Goal: Task Accomplishment & Management: Complete application form

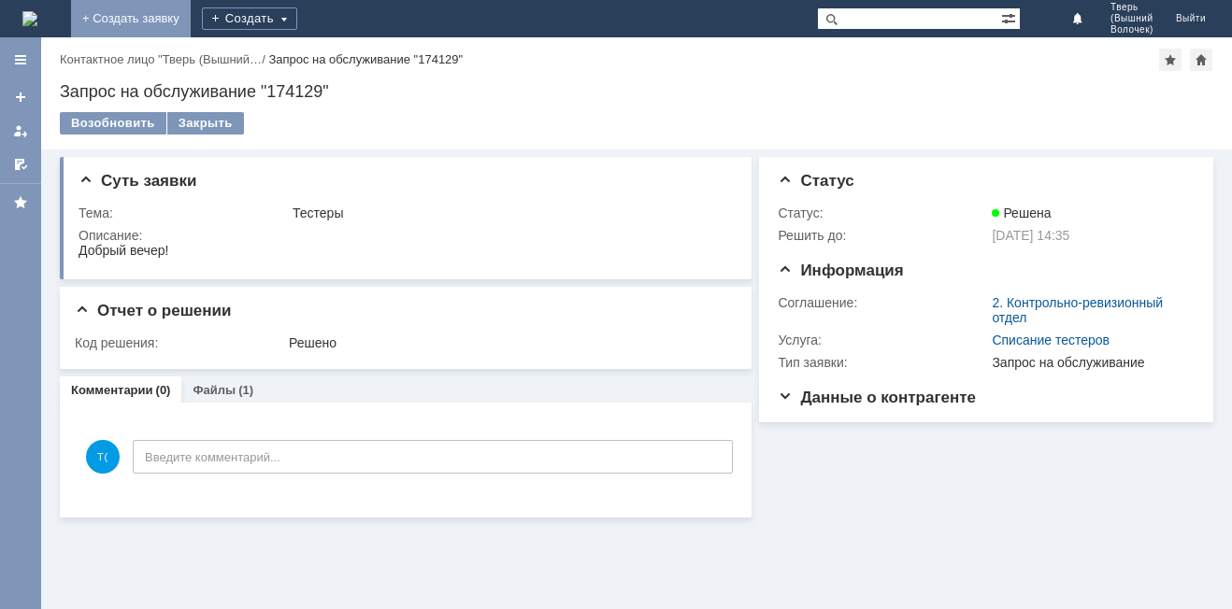
click at [191, 13] on link "+ Создать заявку" at bounding box center [131, 18] width 120 height 37
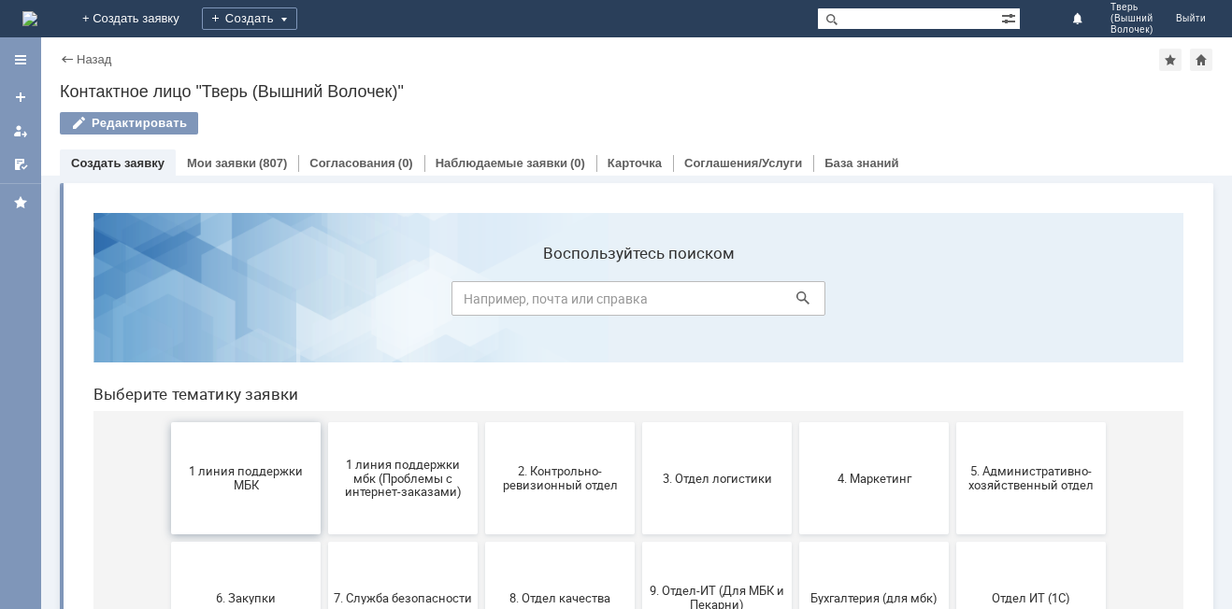
click at [243, 484] on span "1 линия поддержки МБК" at bounding box center [246, 478] width 138 height 28
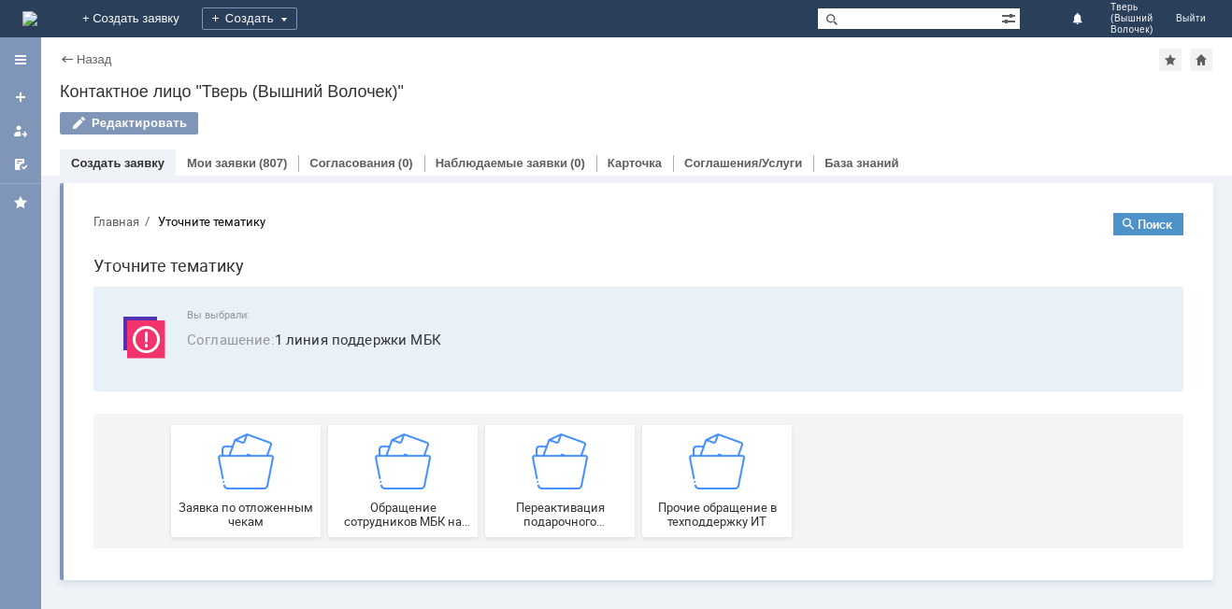
click at [64, 58] on div "Назад" at bounding box center [85, 59] width 51 height 14
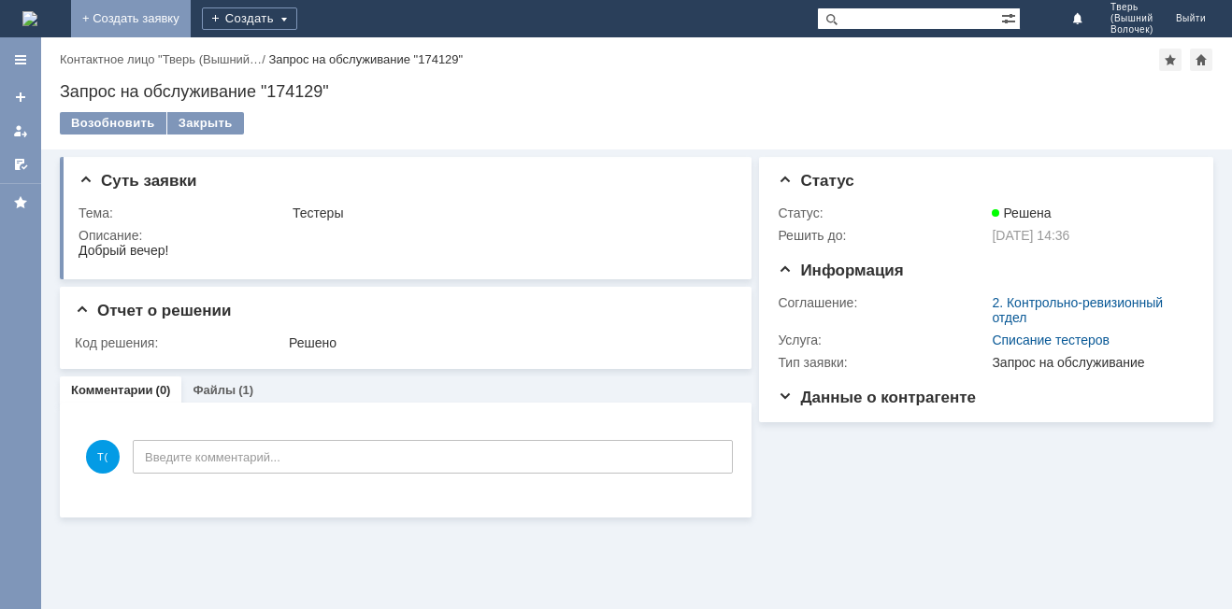
click at [191, 22] on link "+ Создать заявку" at bounding box center [131, 18] width 120 height 37
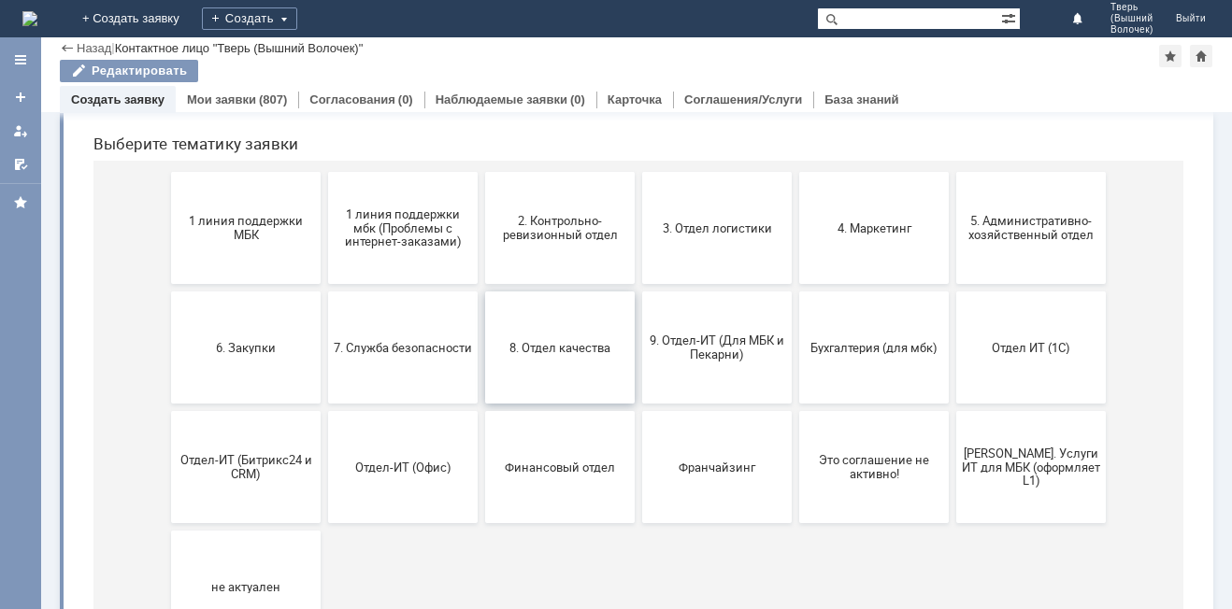
scroll to position [93, 0]
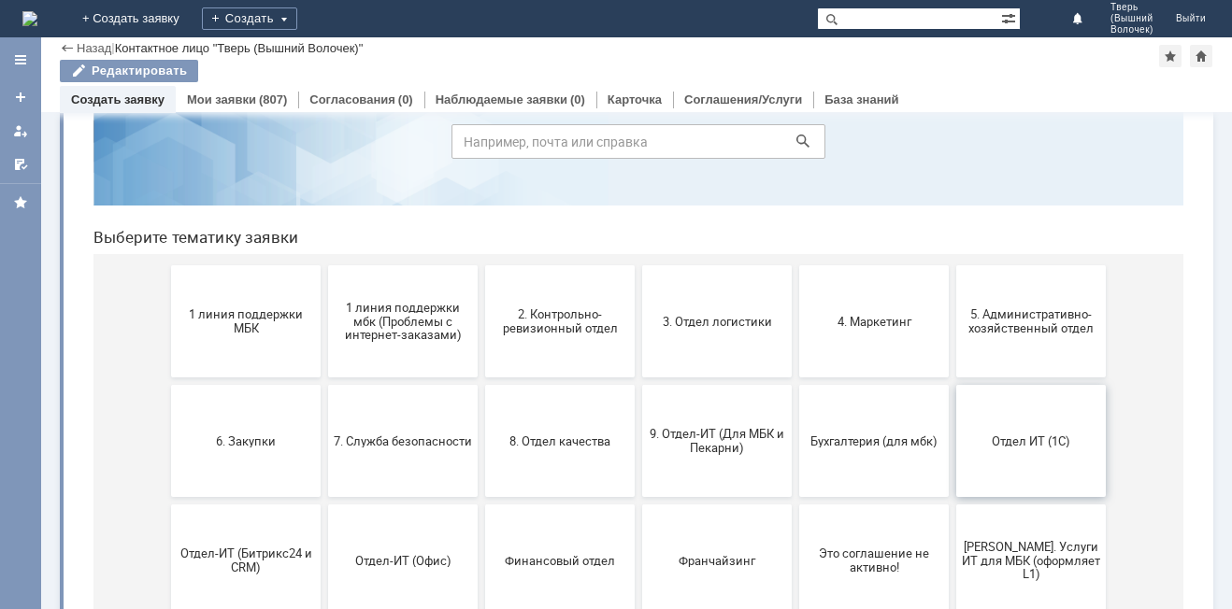
click at [1012, 440] on span "Отдел ИТ (1С)" at bounding box center [1031, 441] width 138 height 14
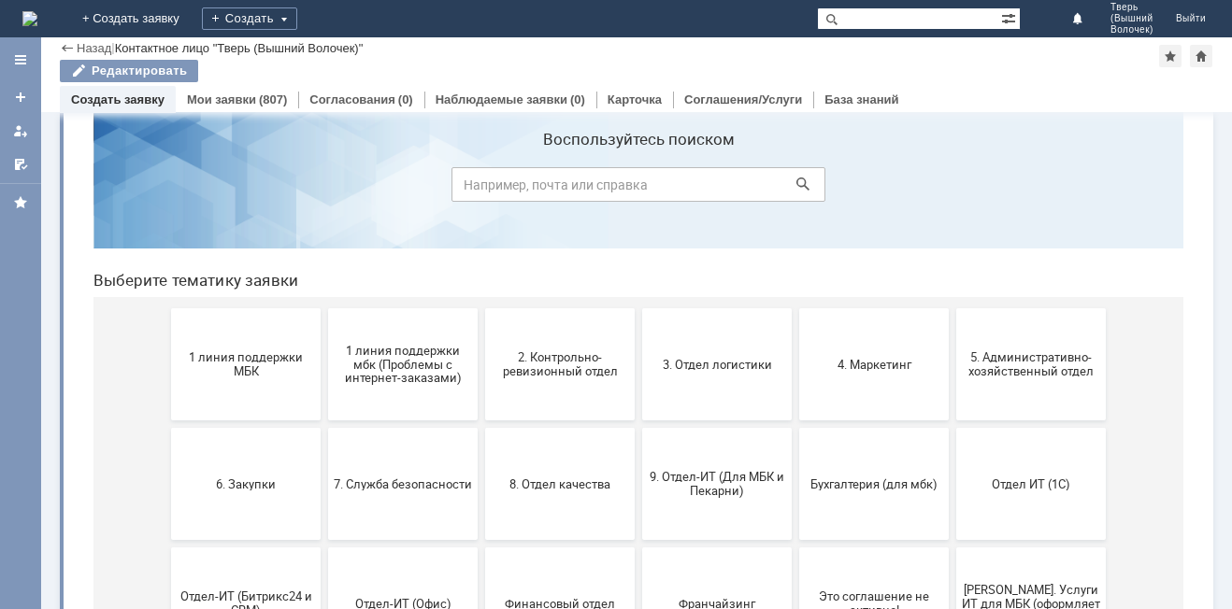
scroll to position [0, 0]
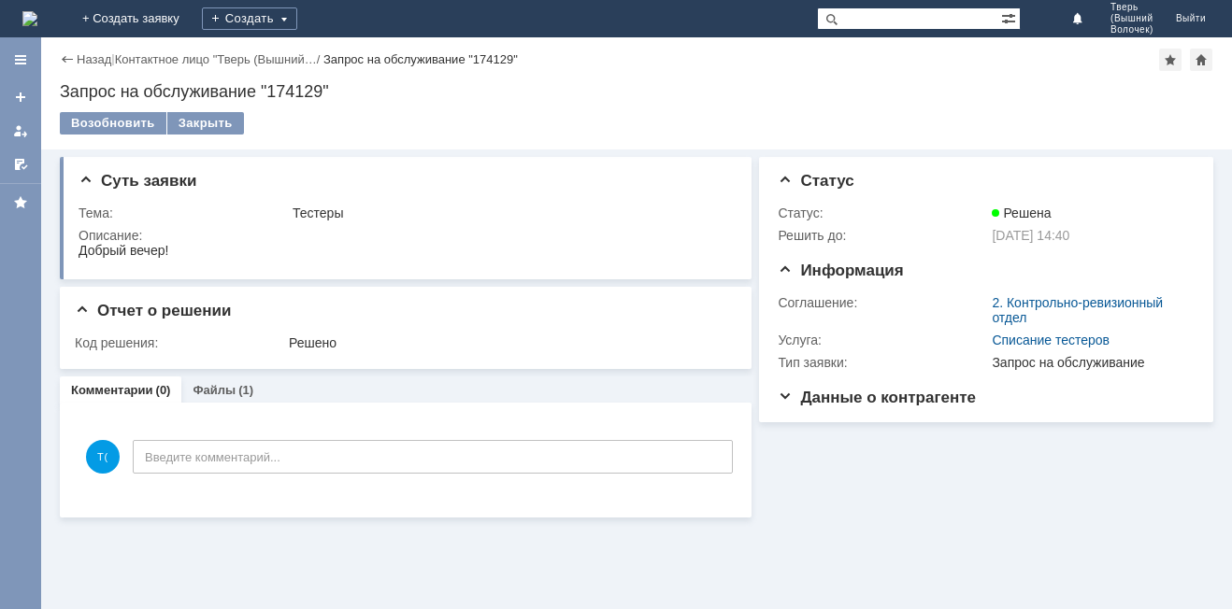
click at [71, 514] on div "Комментарии Добавить комментарий Т( Введите комментарий... 1 Всего комментариев…" at bounding box center [406, 460] width 692 height 115
click at [191, 20] on link "+ Создать заявку" at bounding box center [131, 18] width 120 height 37
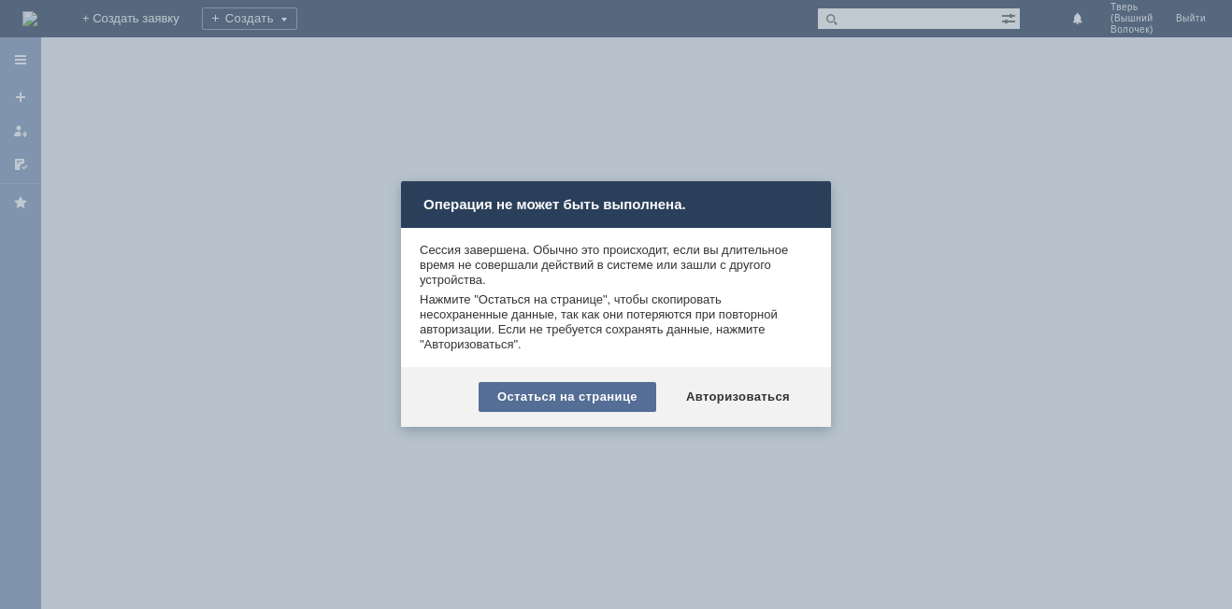
click at [568, 397] on div "Остаться на странице" at bounding box center [567, 397] width 178 height 30
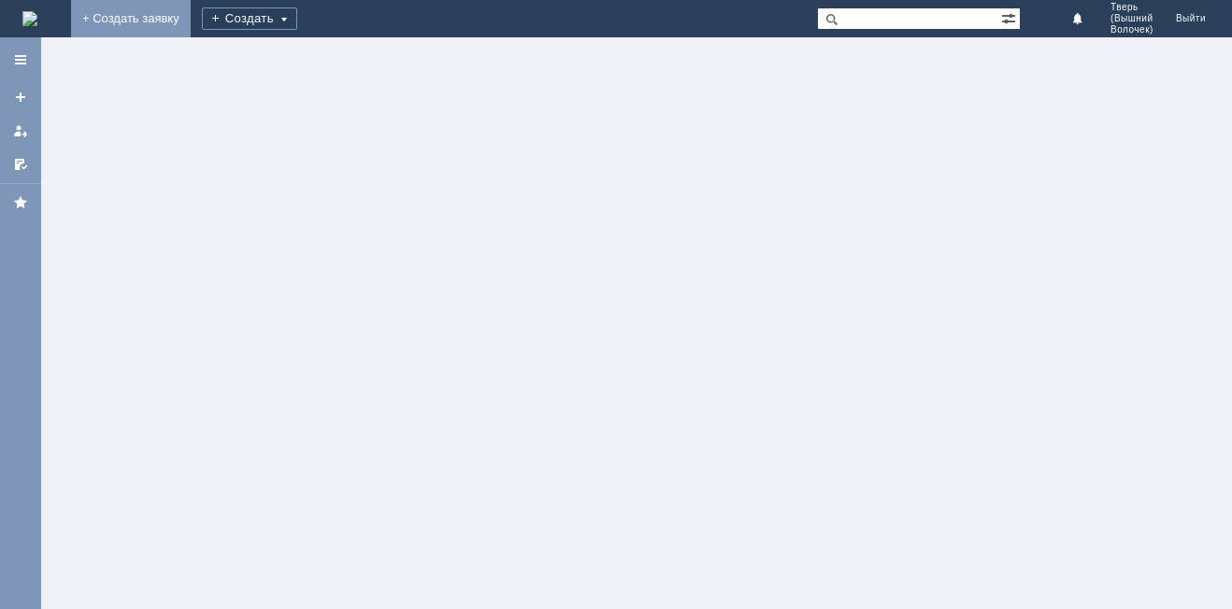
click at [191, 21] on link "+ Создать заявку" at bounding box center [131, 18] width 120 height 37
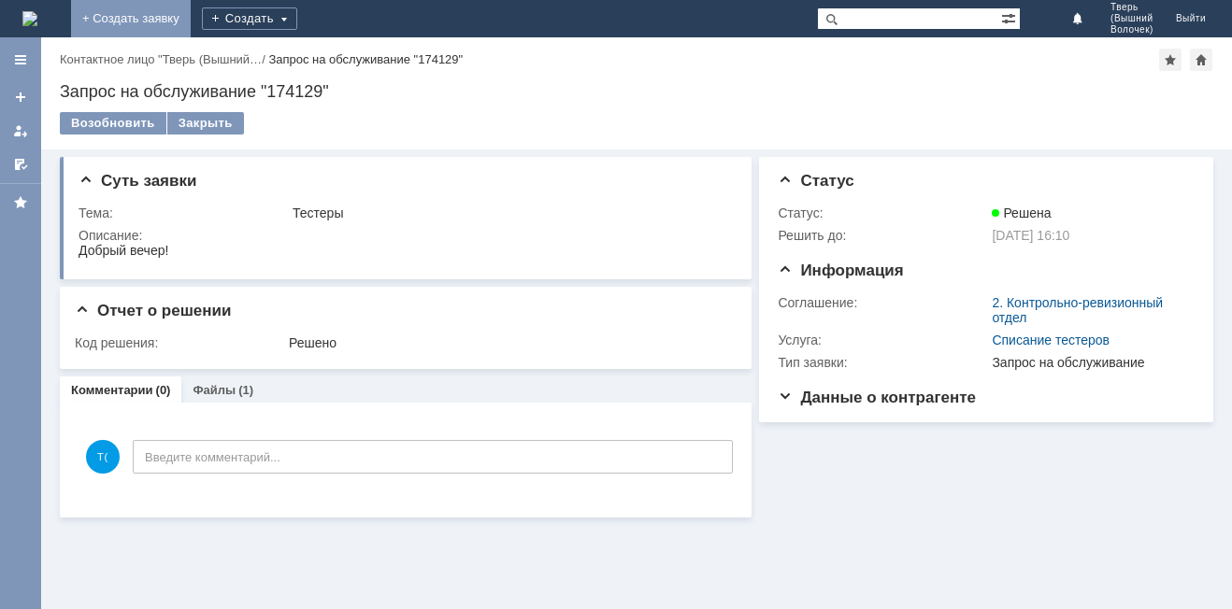
click at [191, 17] on link "+ Создать заявку" at bounding box center [131, 18] width 120 height 37
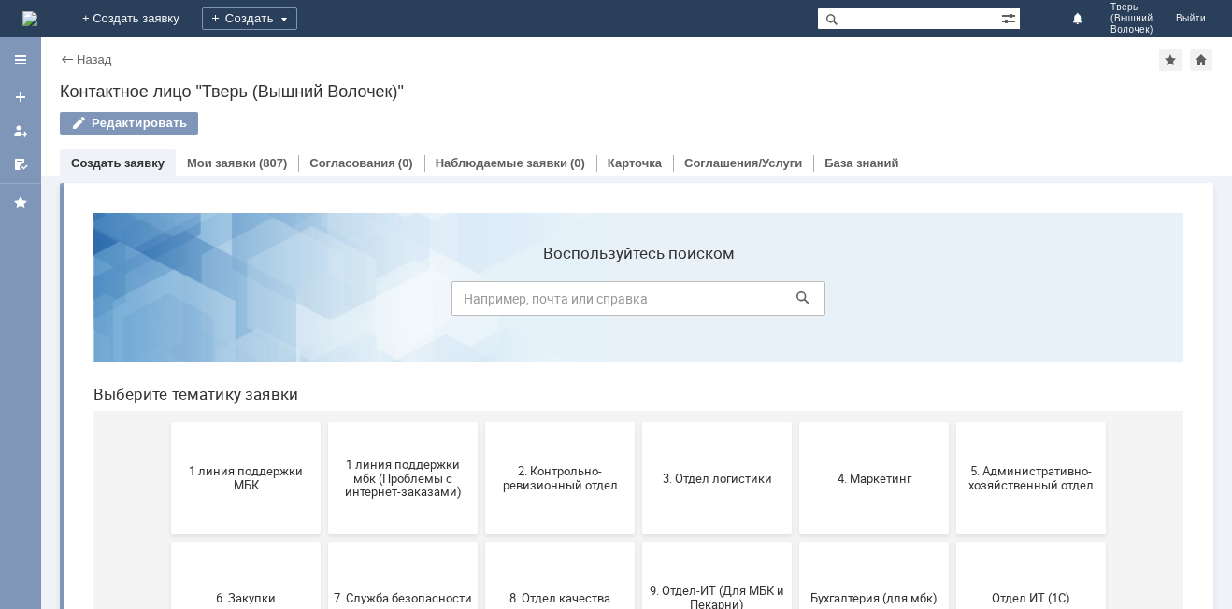
click at [250, 473] on span "1 линия поддержки МБК" at bounding box center [246, 478] width 138 height 28
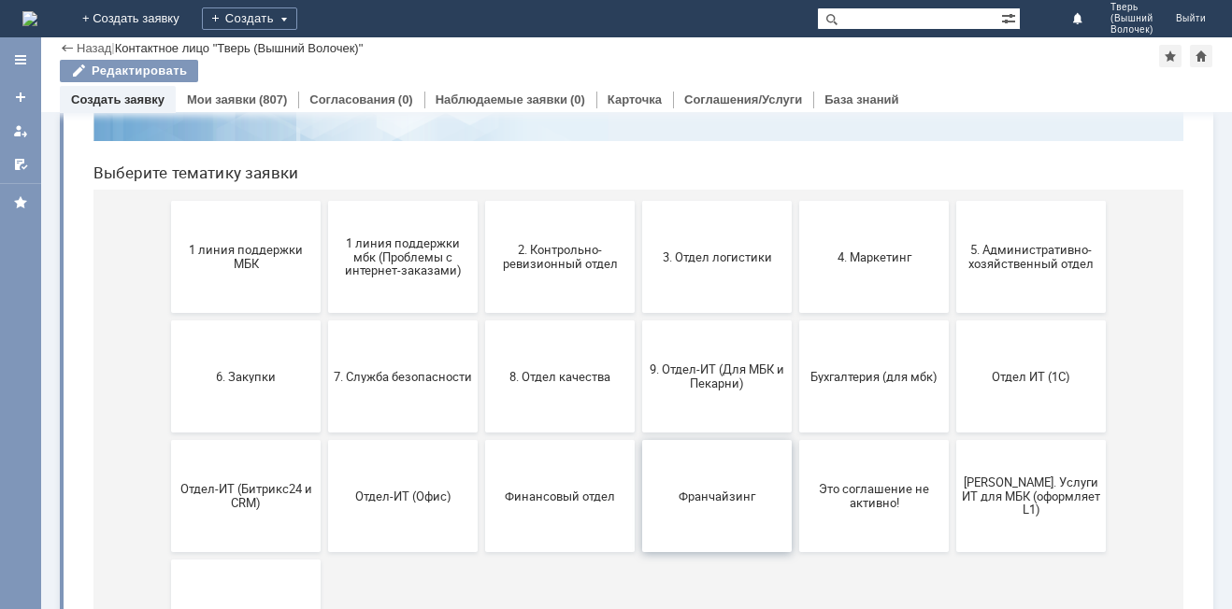
scroll to position [187, 0]
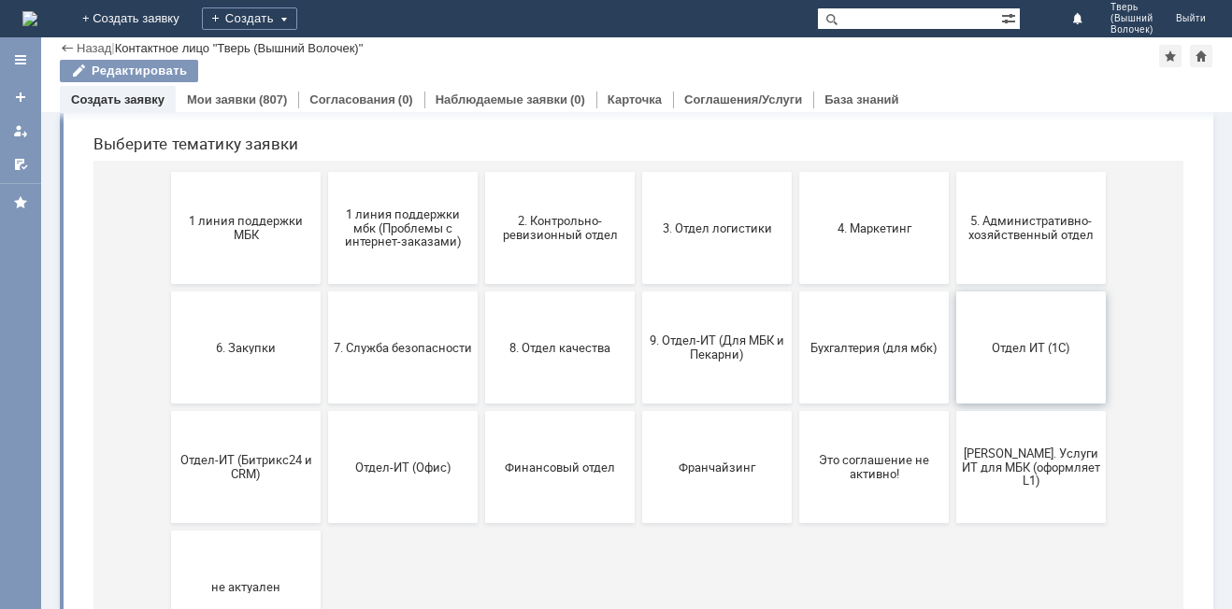
click at [1015, 353] on span "Отдел ИТ (1С)" at bounding box center [1031, 347] width 138 height 14
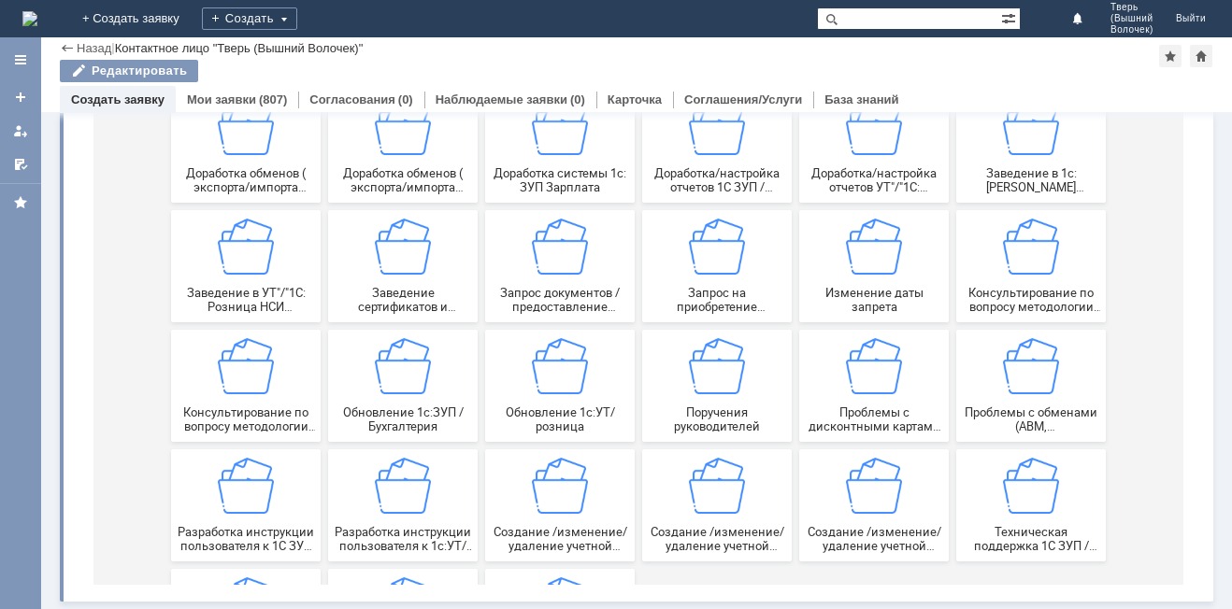
scroll to position [272, 0]
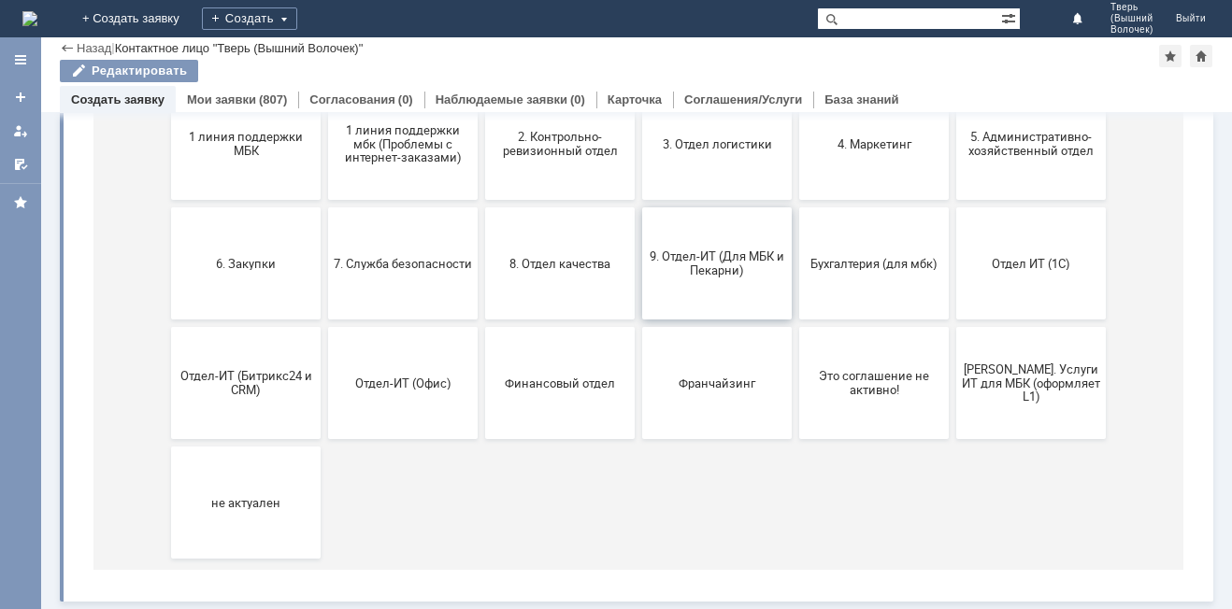
click at [720, 273] on span "9. Отдел-ИТ (Для МБК и Пекарни)" at bounding box center [717, 264] width 138 height 28
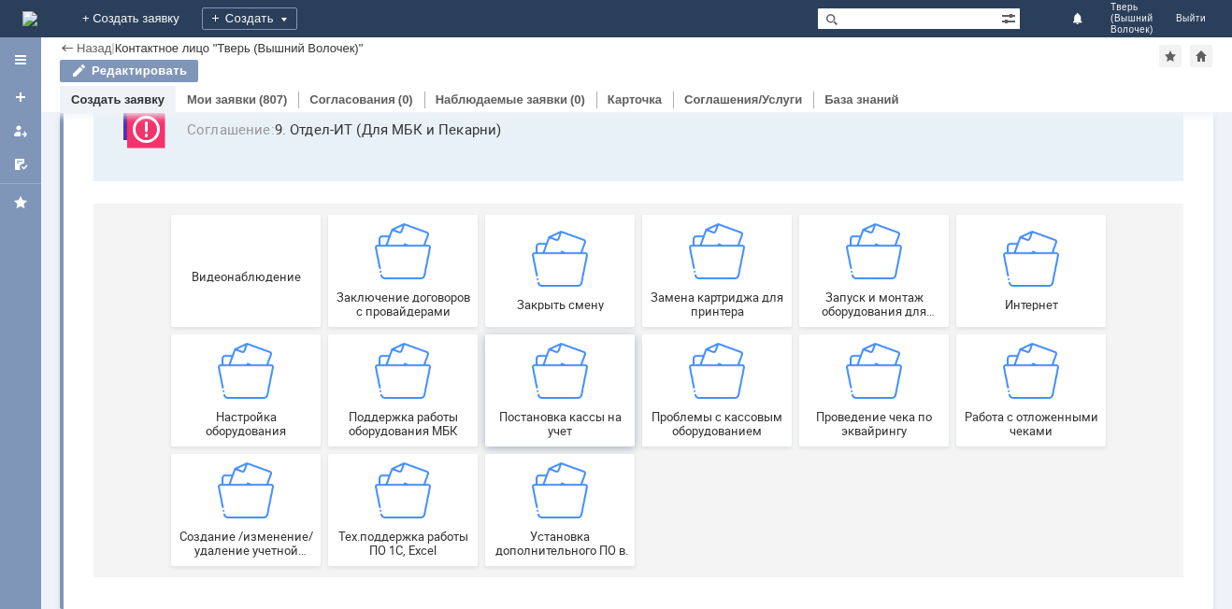
scroll to position [155, 0]
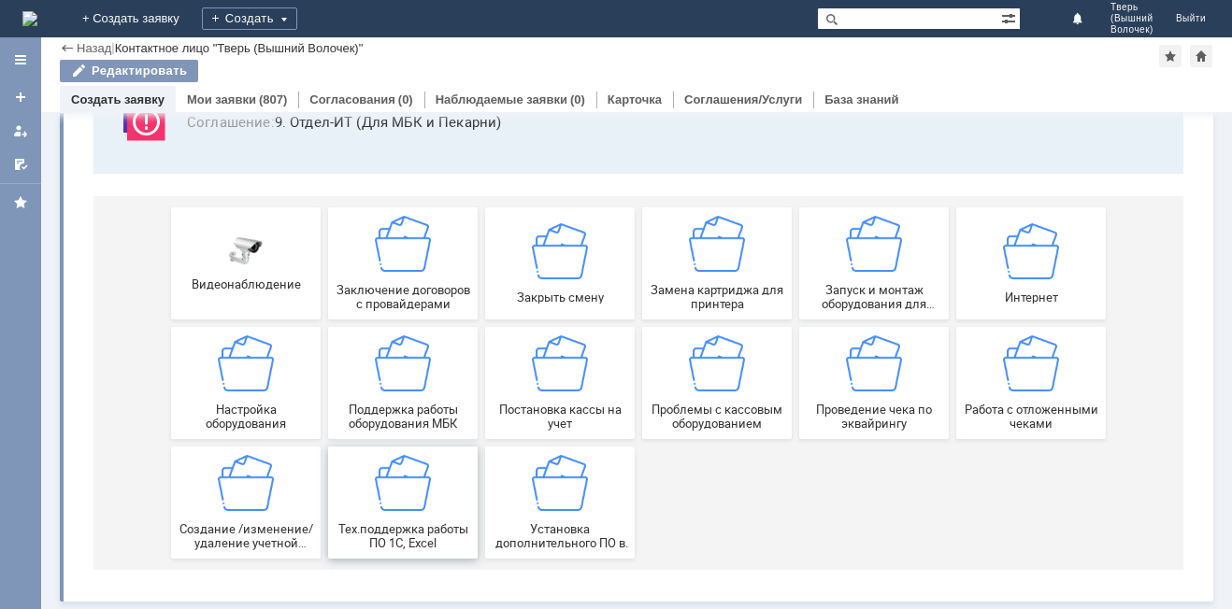
click at [385, 491] on img at bounding box center [403, 483] width 56 height 56
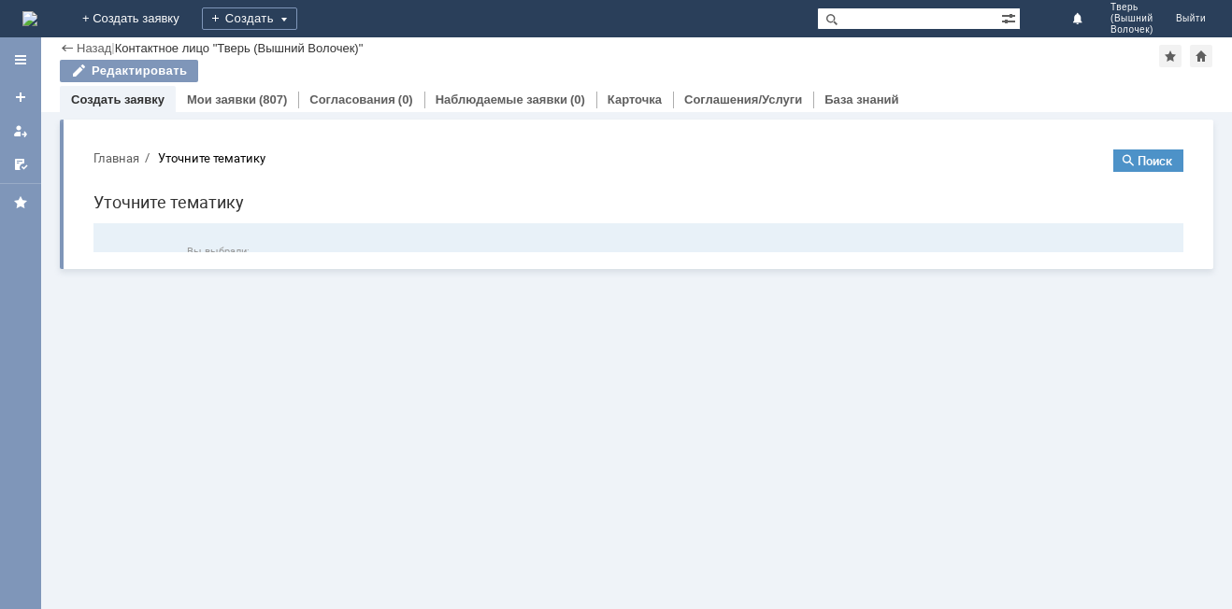
scroll to position [0, 0]
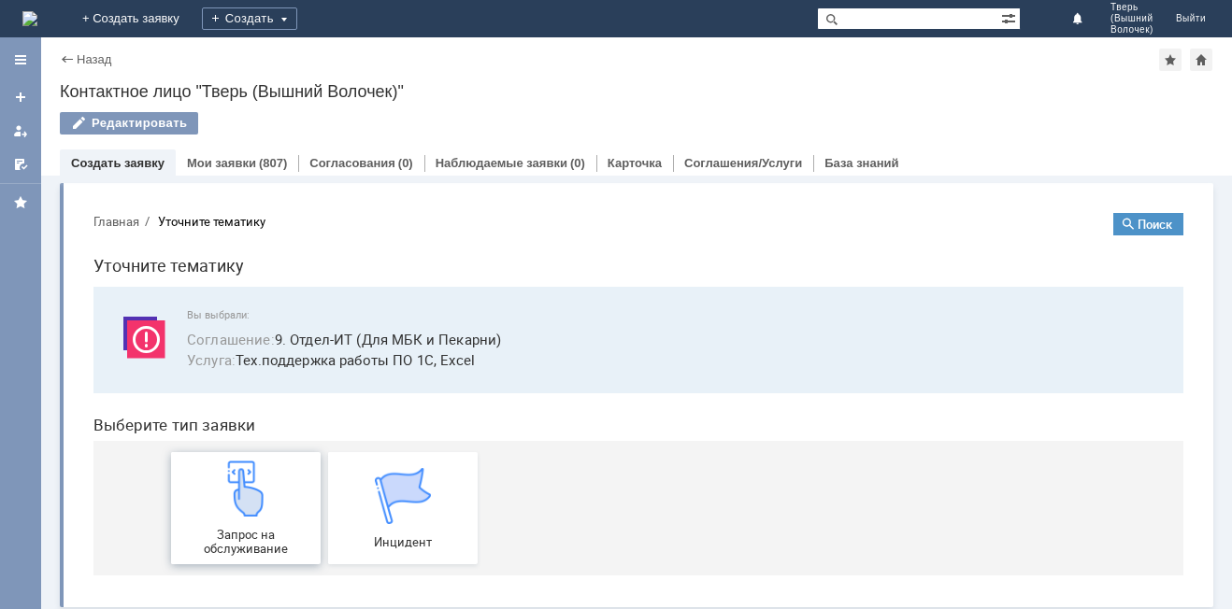
click at [232, 500] on img at bounding box center [246, 489] width 56 height 56
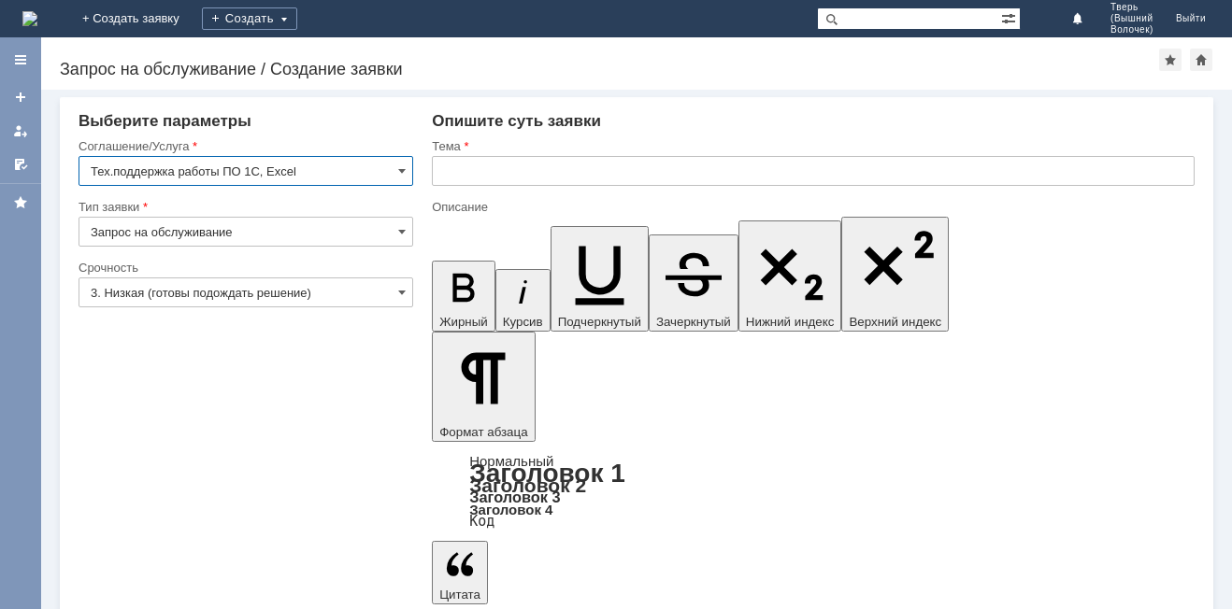
click at [470, 173] on input "text" at bounding box center [813, 171] width 763 height 30
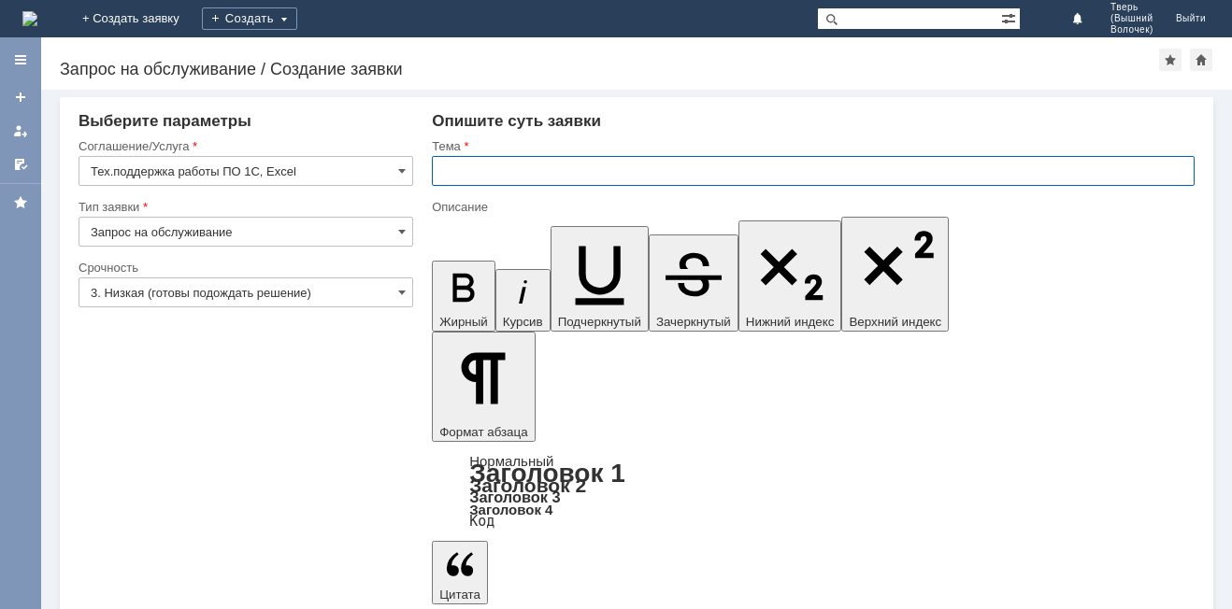
type input "[PERSON_NAME]"
type input "ПАРФЮМ"
